Goal: Navigation & Orientation: Find specific page/section

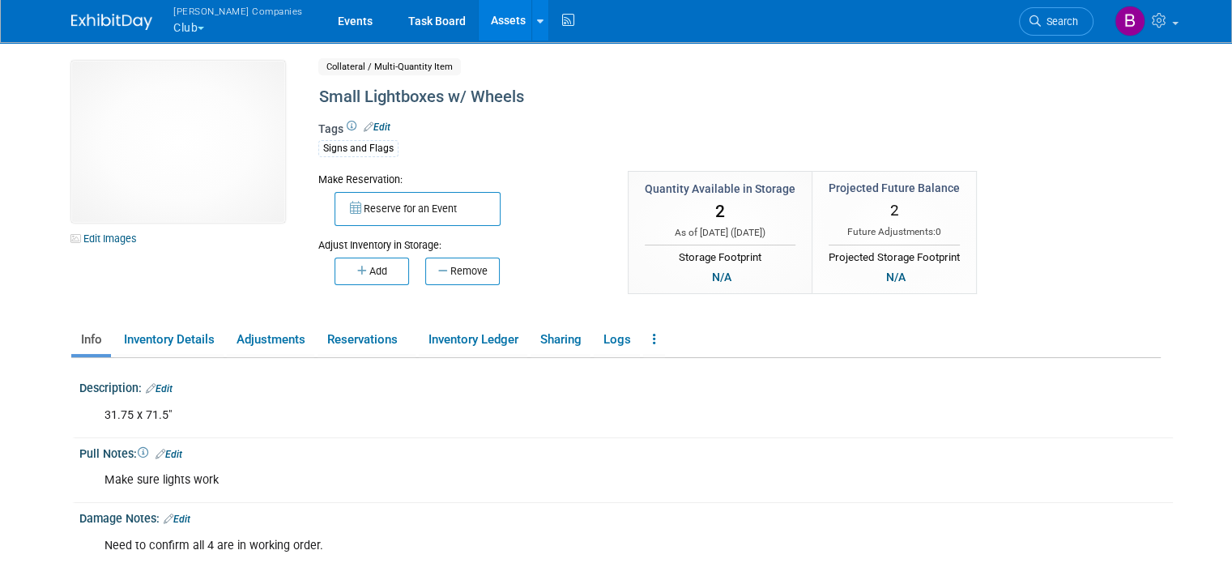
drag, startPoint x: 0, startPoint y: 0, endPoint x: 204, endPoint y: 27, distance: 205.8
click at [204, 27] on button "Warnert Companies Club" at bounding box center [247, 21] width 151 height 42
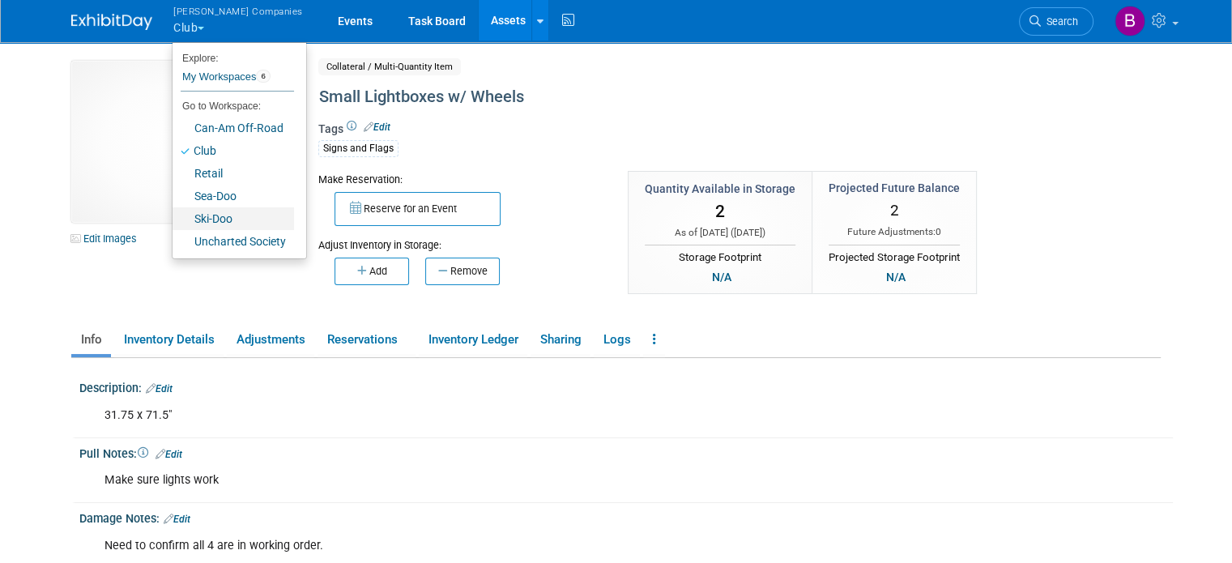
click at [201, 219] on link "Ski-Doo" at bounding box center [232, 218] width 121 height 23
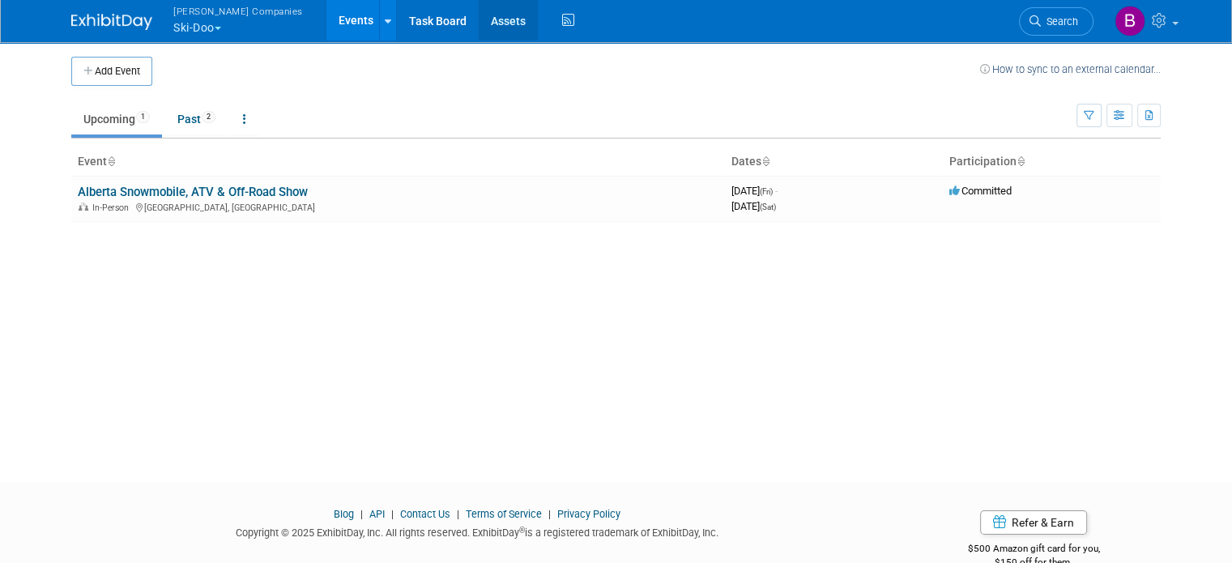
click at [479, 35] on link "Assets" at bounding box center [508, 20] width 59 height 40
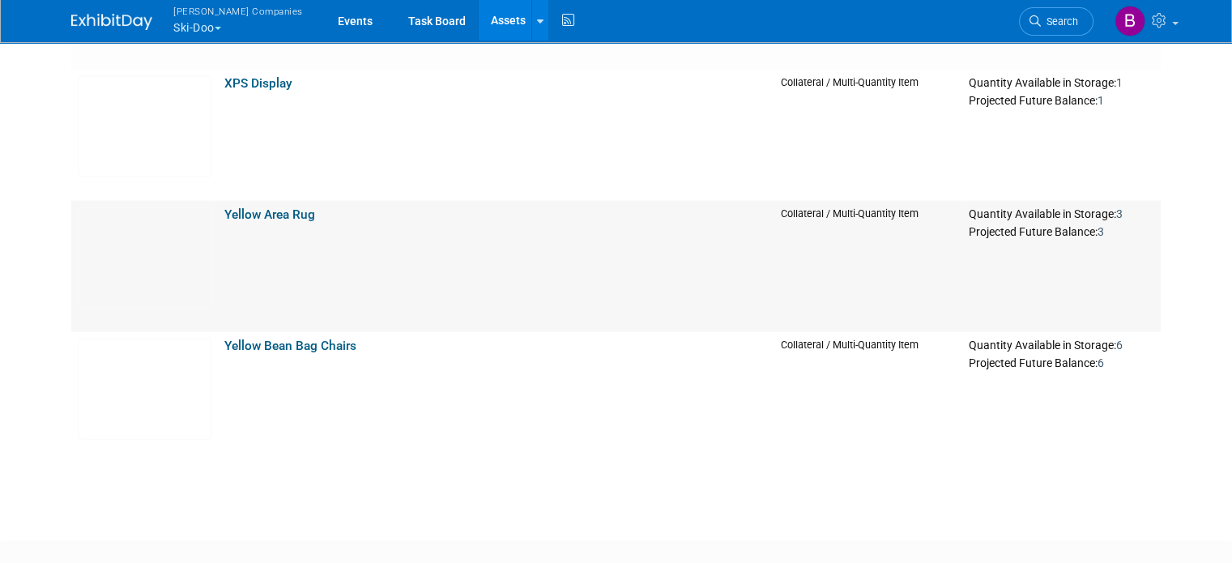
scroll to position [15726, 0]
